Goal: Check status: Check status

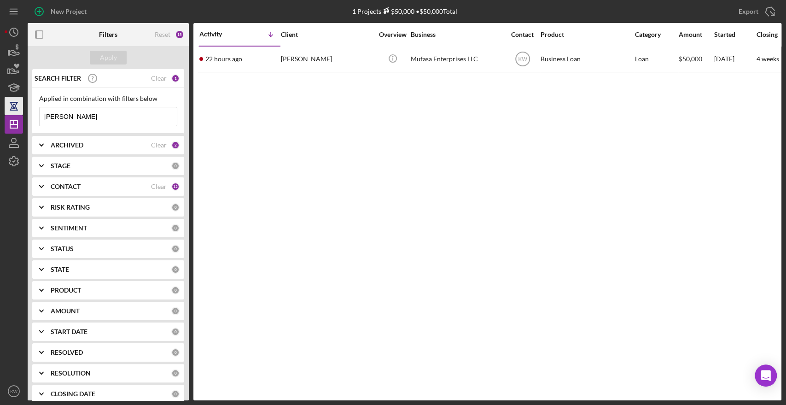
drag, startPoint x: 92, startPoint y: 118, endPoint x: 18, endPoint y: 114, distance: 74.2
click at [18, 114] on div "New Project 1 Projects $50,000 • $50,000 Total [PERSON_NAME] Export Icon/Export…" at bounding box center [393, 200] width 777 height 400
type input "[PERSON_NAME]'s"
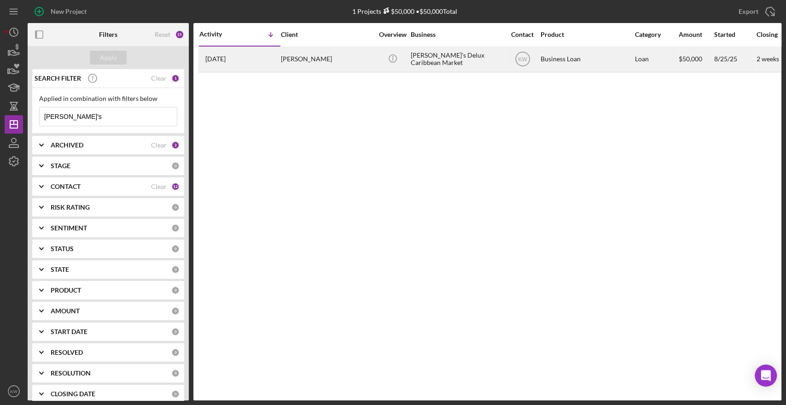
click at [412, 68] on div "[PERSON_NAME]'s Delux Caribbean Market" at bounding box center [457, 59] width 92 height 24
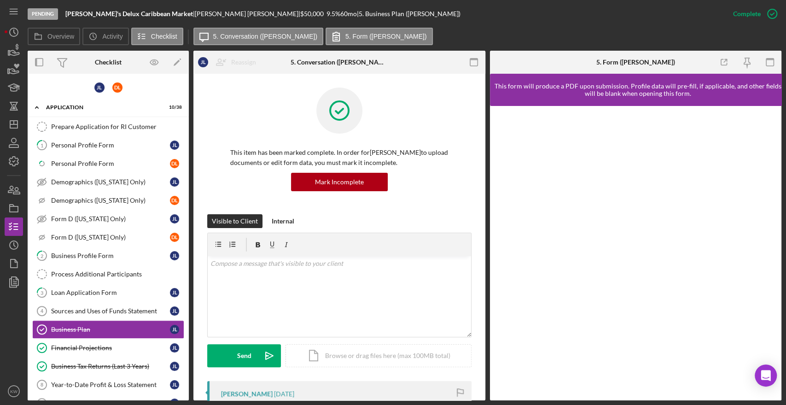
scroll to position [90, 0]
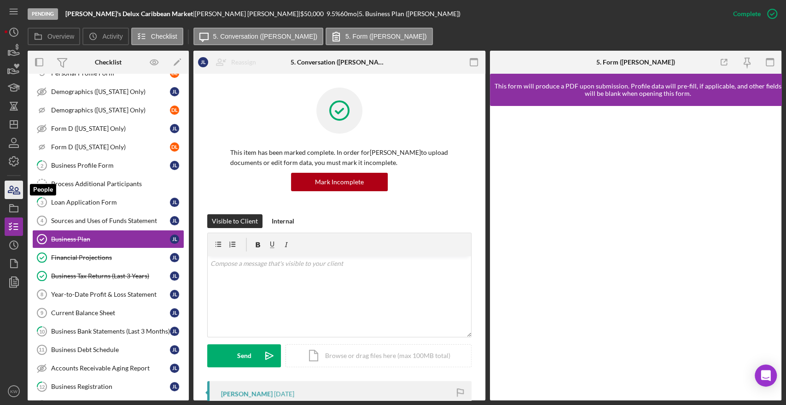
click at [6, 198] on icon "button" at bounding box center [13, 189] width 23 height 23
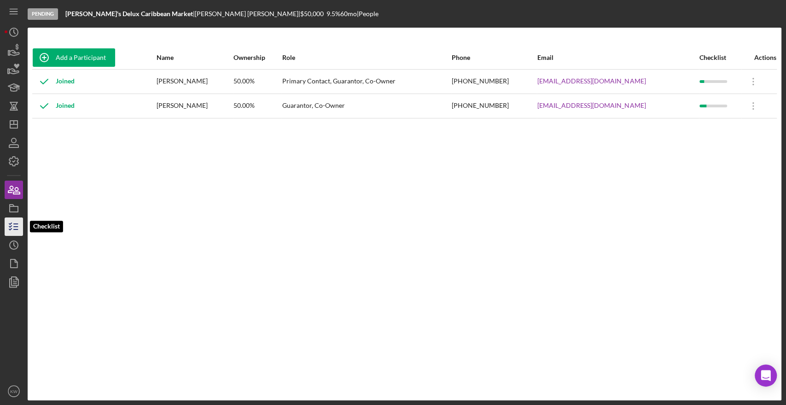
click at [19, 221] on icon "button" at bounding box center [13, 226] width 23 height 23
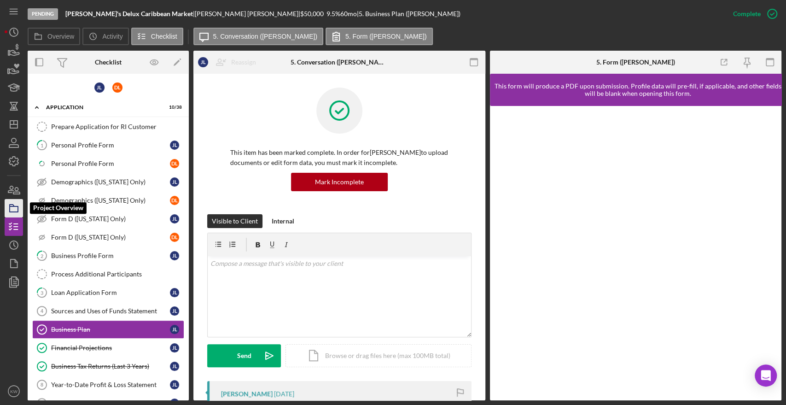
scroll to position [90, 0]
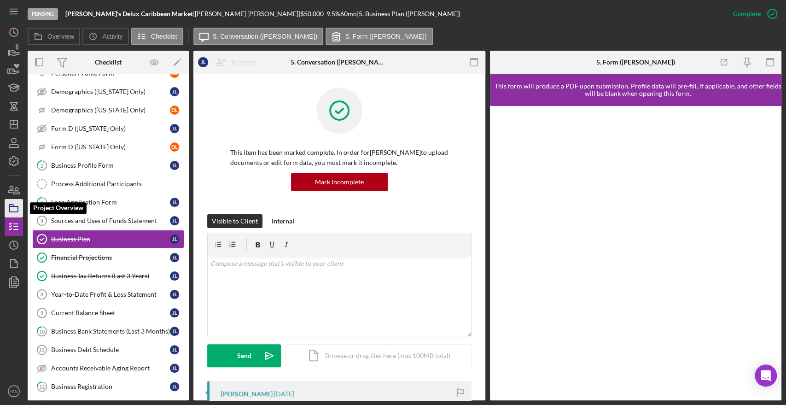
click at [16, 207] on icon "button" at bounding box center [13, 208] width 23 height 23
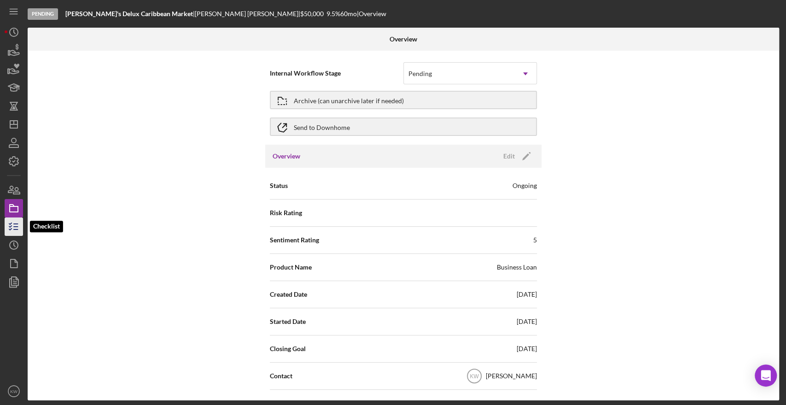
click at [17, 224] on icon "button" at bounding box center [13, 226] width 23 height 23
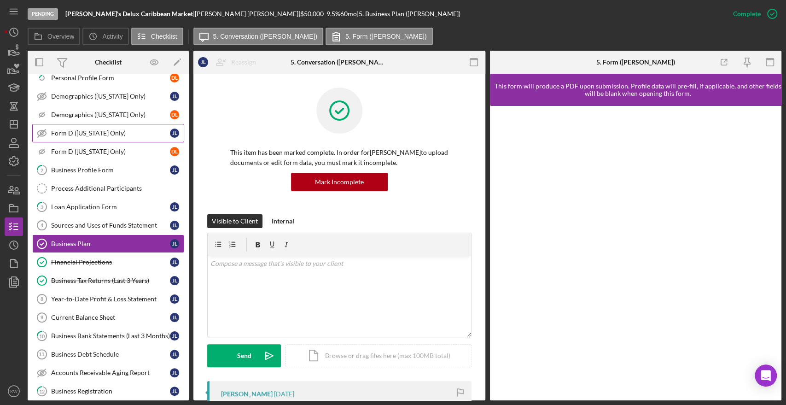
scroll to position [90, 0]
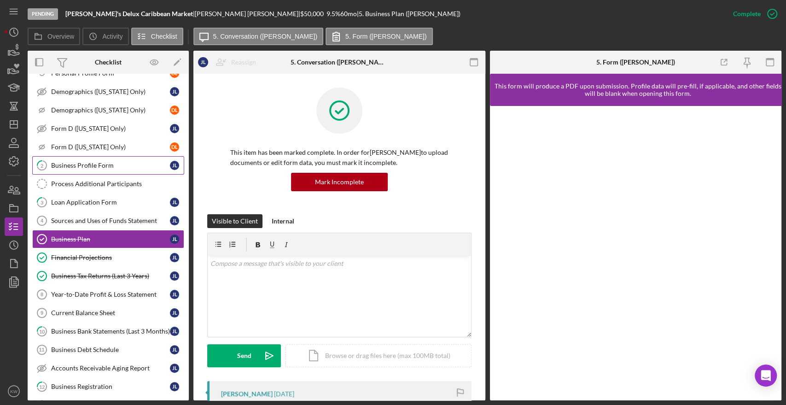
click at [79, 166] on div "Business Profile Form" at bounding box center [110, 165] width 119 height 7
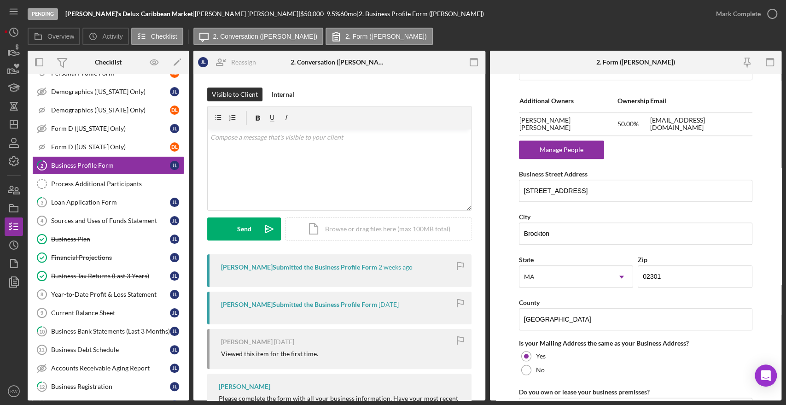
scroll to position [563, 0]
